Goal: Check status

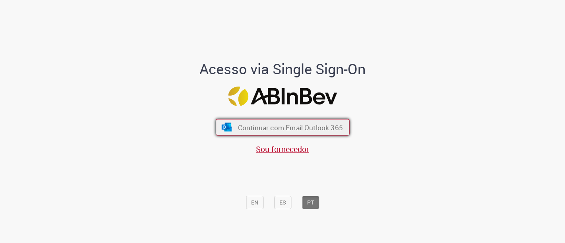
click at [280, 126] on span "Continuar com Email Outlook 365" at bounding box center [290, 127] width 105 height 9
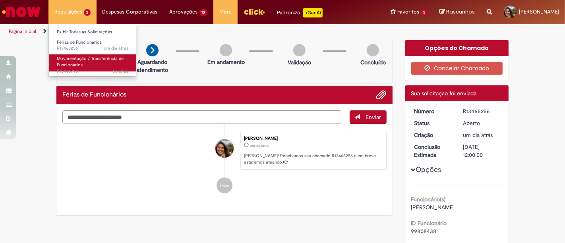
click at [85, 62] on link "Movimentação / Transferência de Funcionários 6d atrás 6 dias atrás R13446793" at bounding box center [92, 62] width 87 height 17
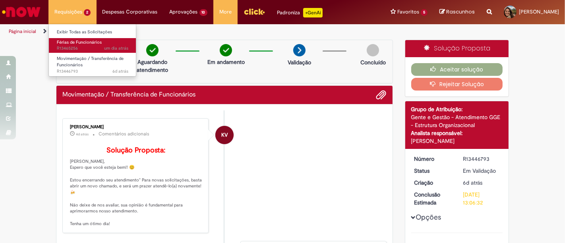
click at [84, 45] on span "um dia atrás um dia atrás R13465256" at bounding box center [93, 48] width 72 height 6
